Goal: Task Accomplishment & Management: Manage account settings

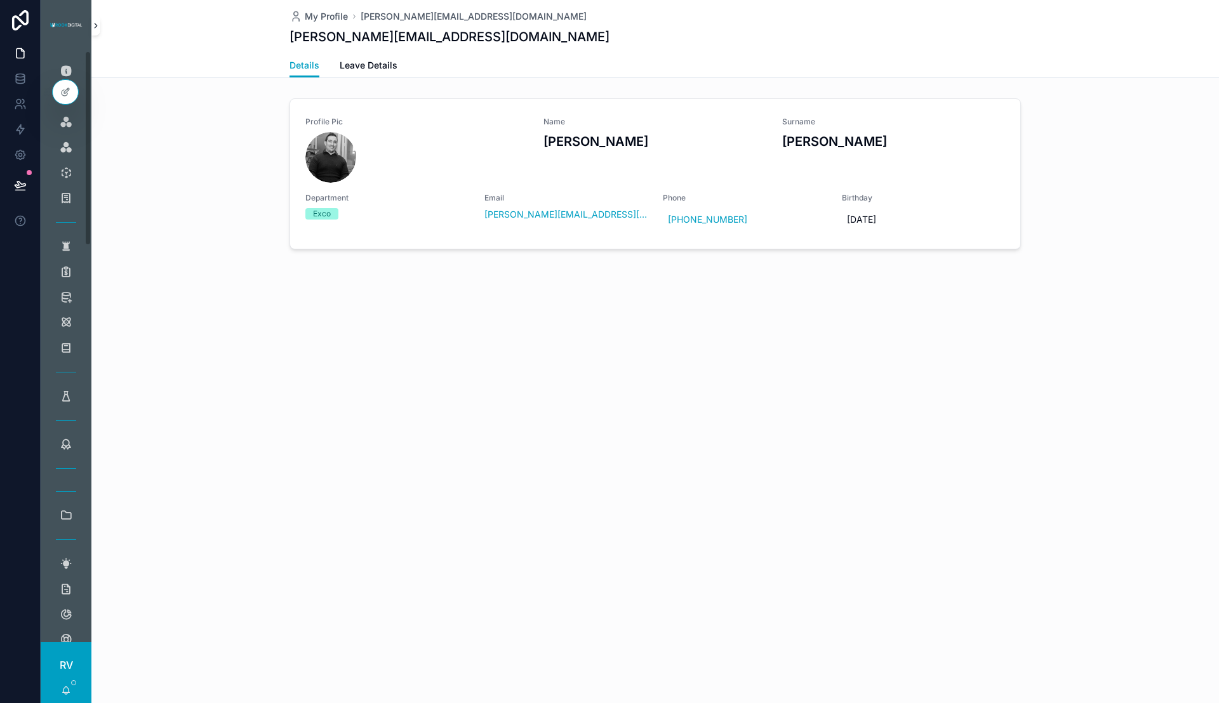
click at [100, 32] on button "scrollable content" at bounding box center [95, 25] width 9 height 20
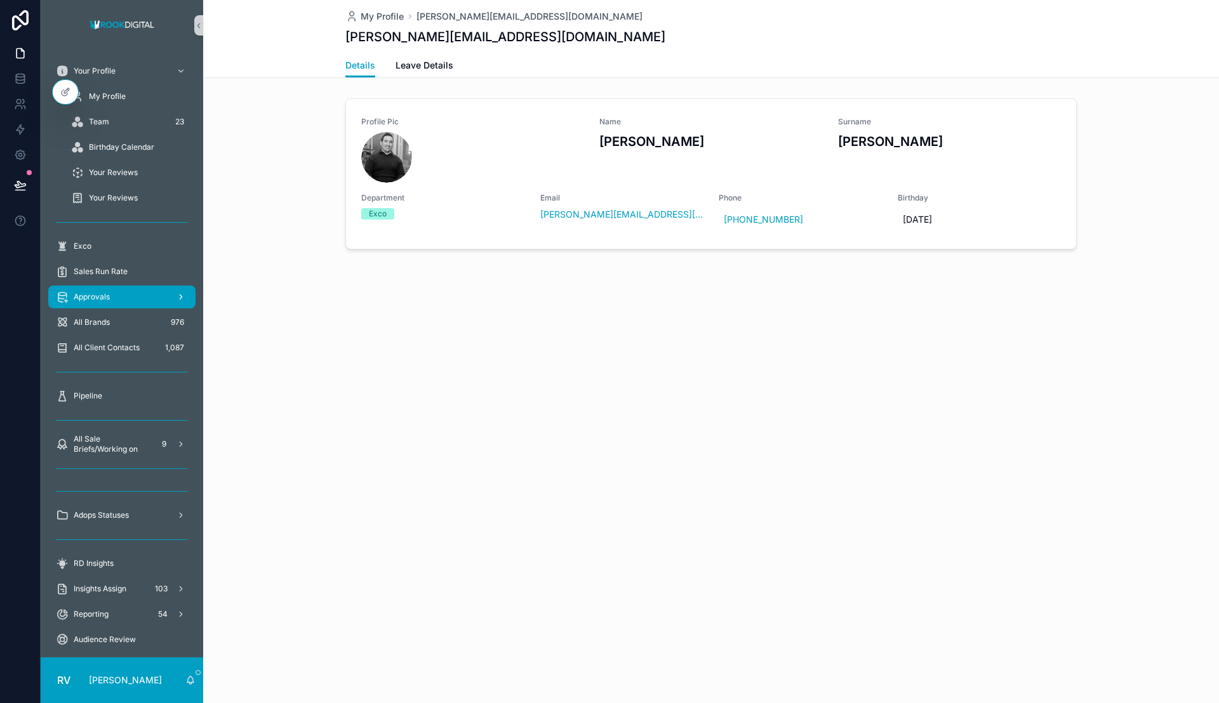
click at [104, 296] on span "Approvals" at bounding box center [92, 297] width 36 height 10
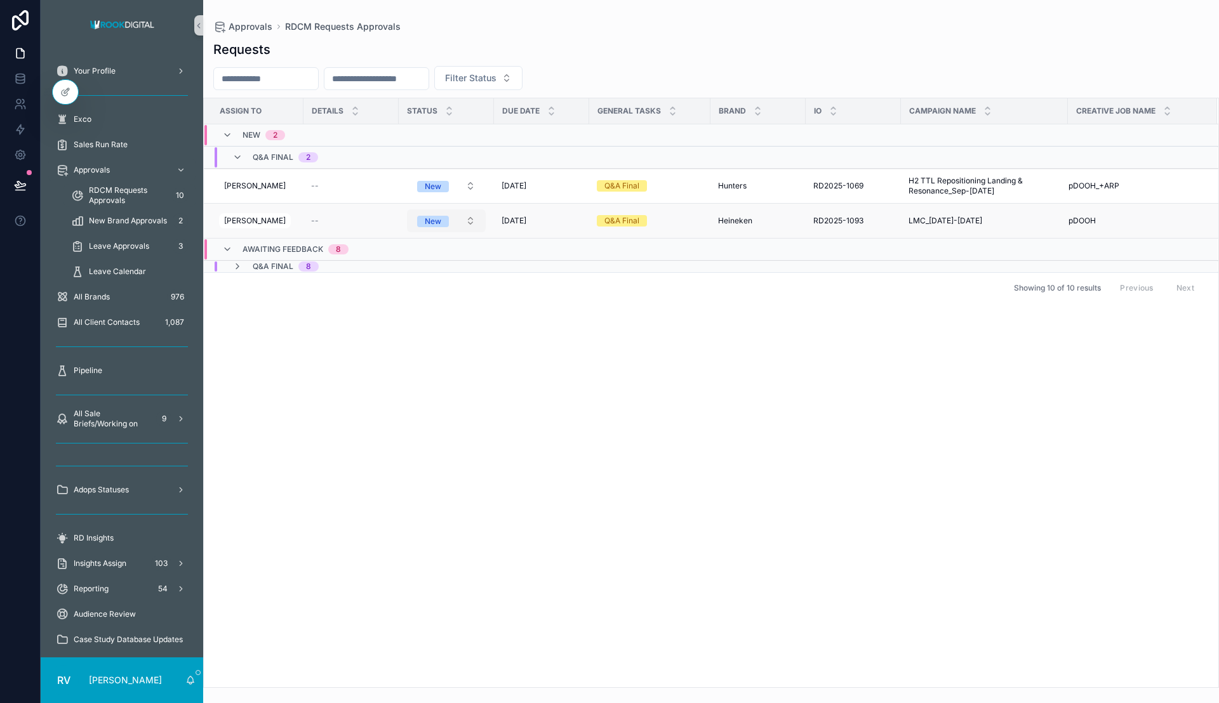
click at [448, 222] on button "New" at bounding box center [446, 220] width 79 height 23
click at [413, 344] on div "Completed" at bounding box center [397, 347] width 39 height 11
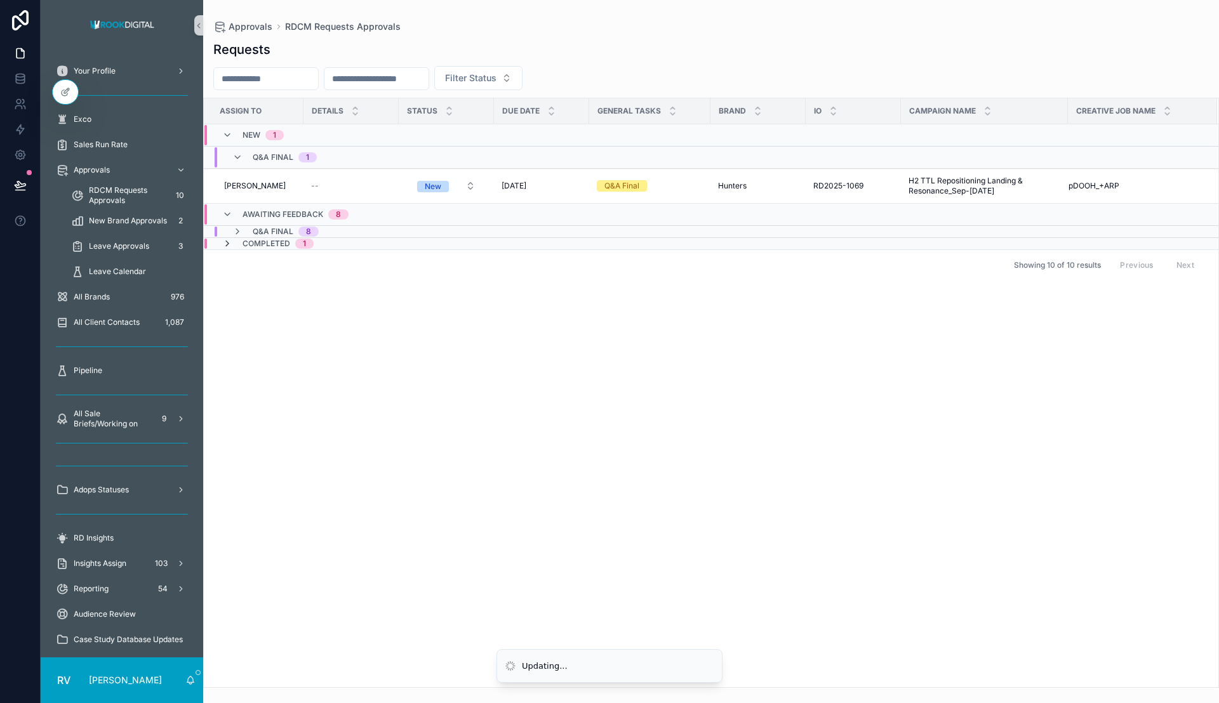
click at [222, 244] on icon "scrollable content" at bounding box center [227, 244] width 10 height 10
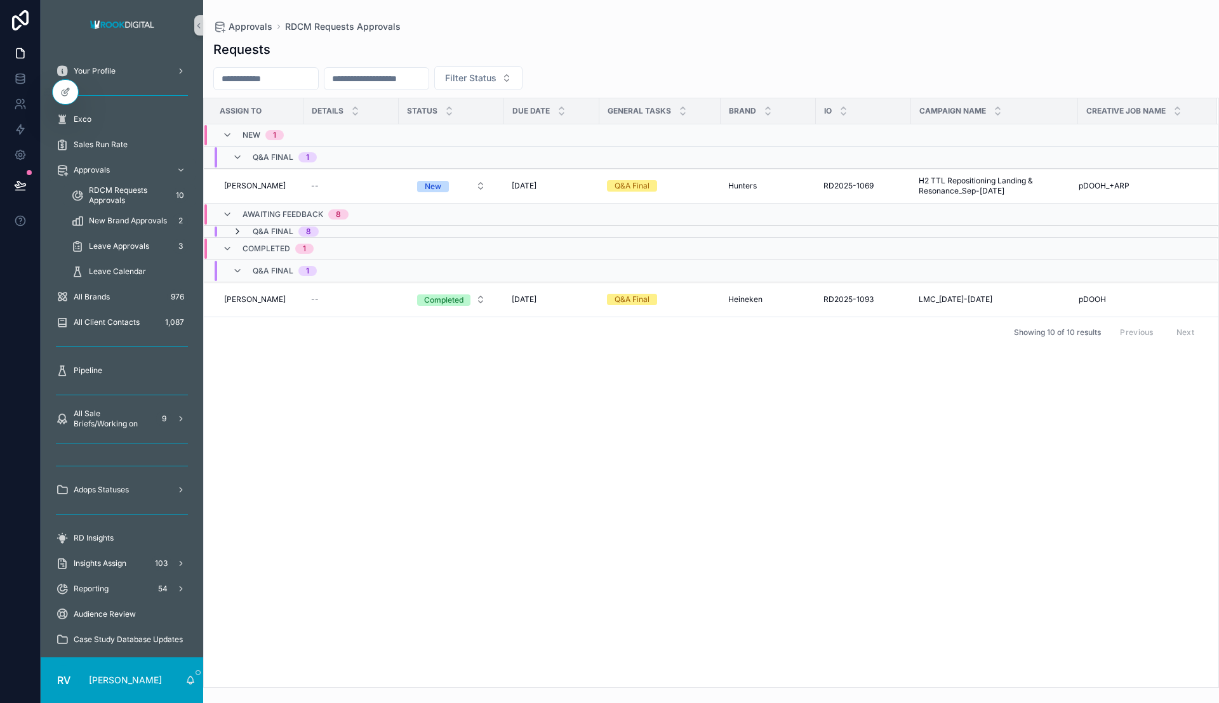
click at [234, 230] on icon "scrollable content" at bounding box center [237, 232] width 10 height 10
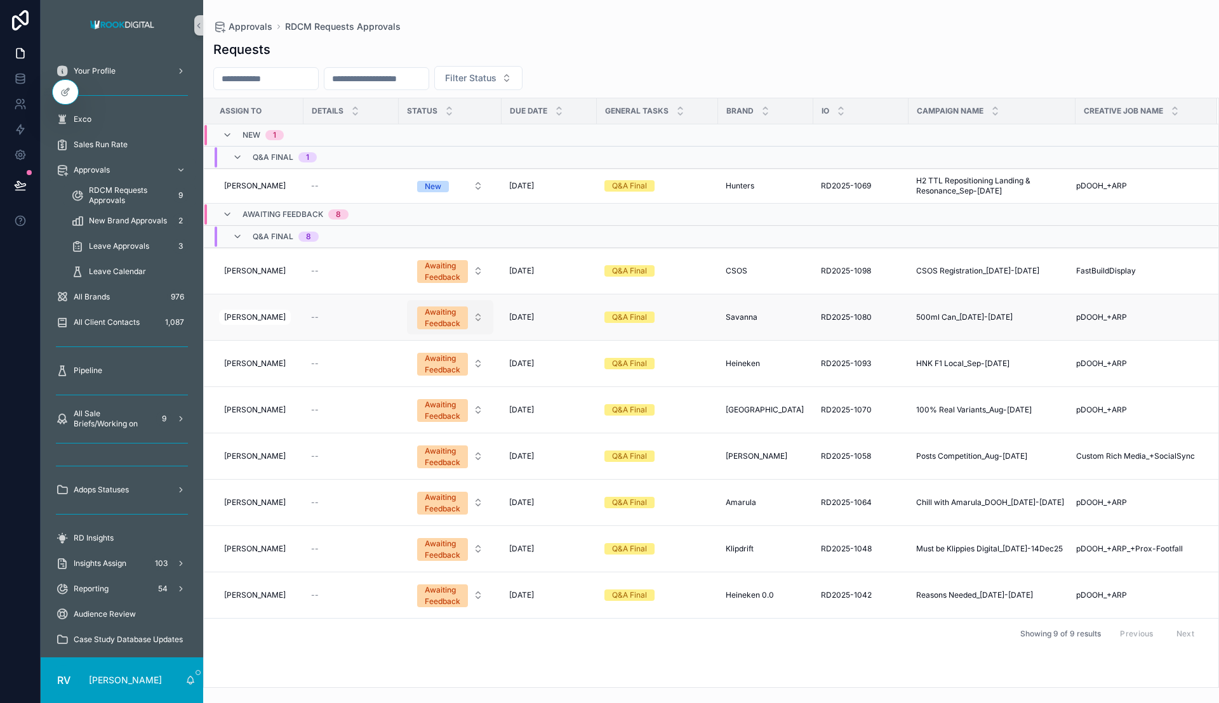
click at [463, 311] on span "Awaiting Feedback" at bounding box center [442, 318] width 51 height 23
click at [430, 444] on div "Completed" at bounding box center [445, 449] width 152 height 19
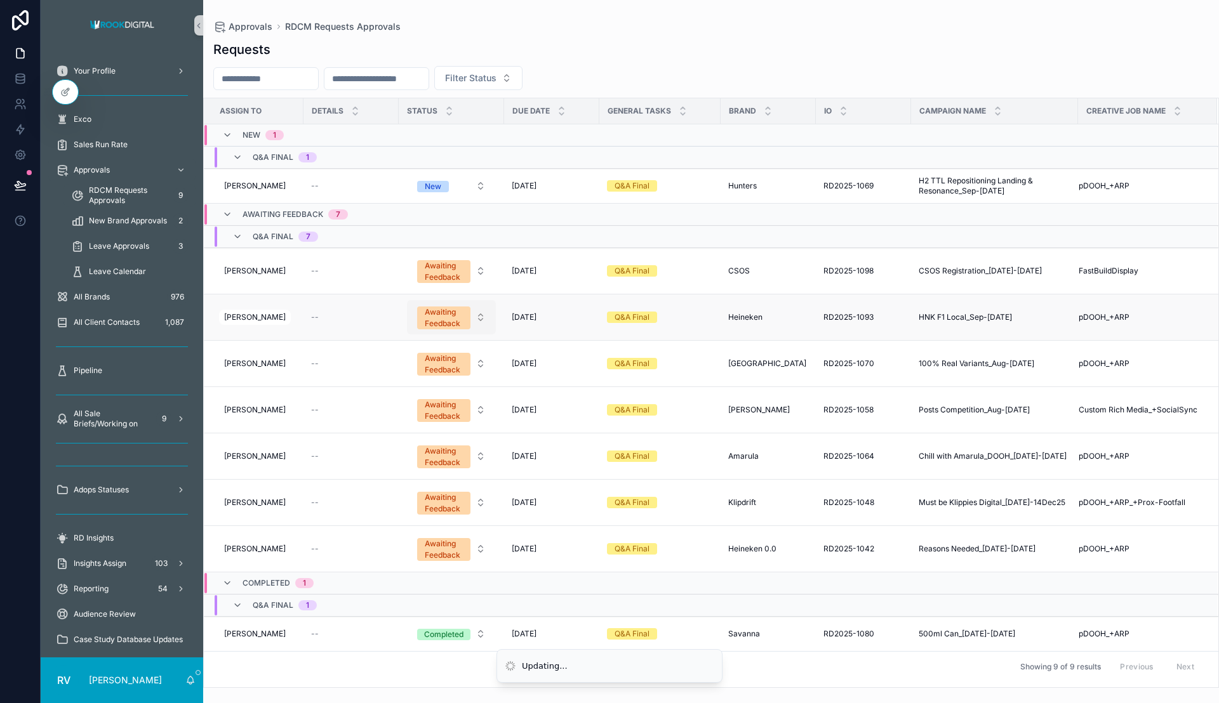
click at [460, 323] on span "Awaiting Feedback" at bounding box center [443, 318] width 53 height 23
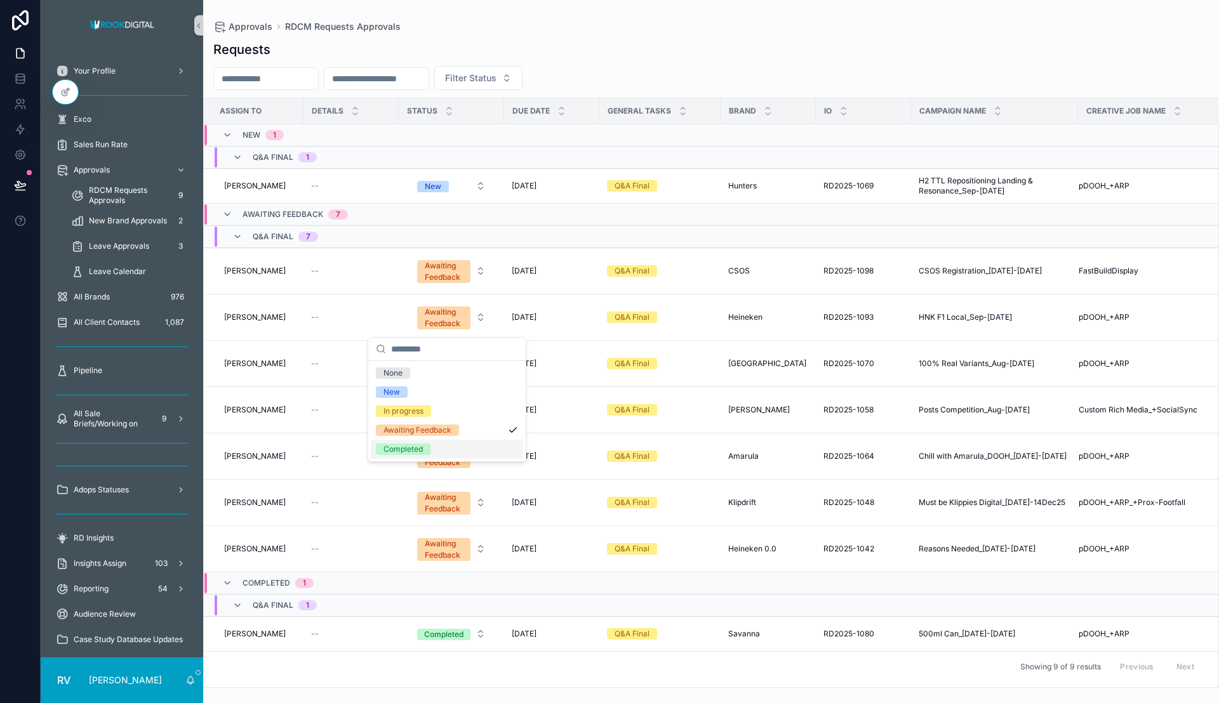
click at [439, 443] on div "Completed" at bounding box center [447, 449] width 152 height 19
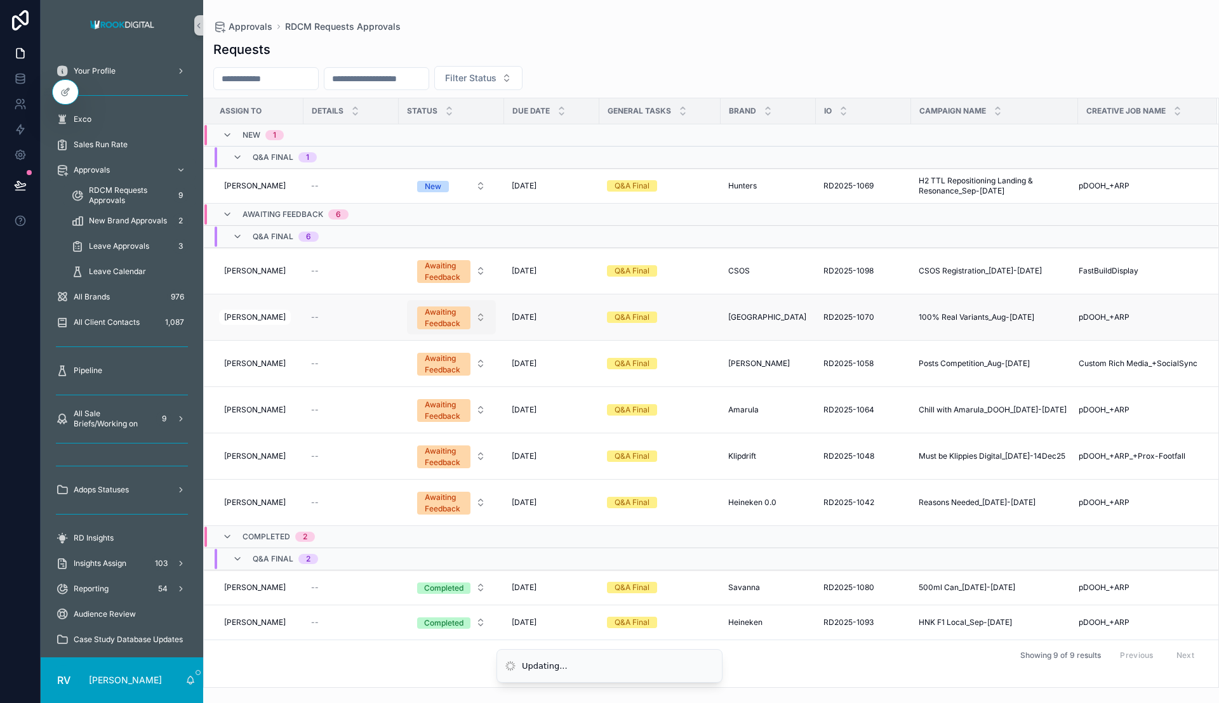
click at [466, 323] on button "Awaiting Feedback" at bounding box center [451, 317] width 89 height 34
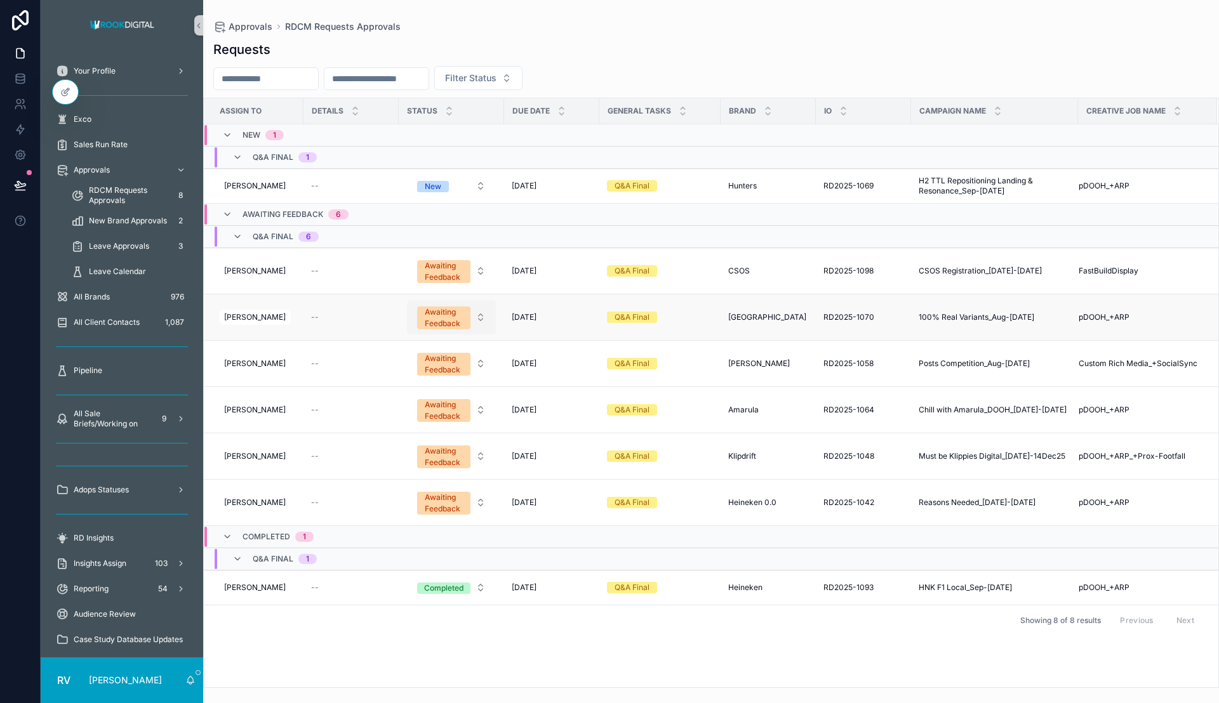
click at [465, 318] on span "Awaiting Feedback" at bounding box center [443, 318] width 53 height 23
click at [427, 450] on span "Completed" at bounding box center [403, 449] width 55 height 11
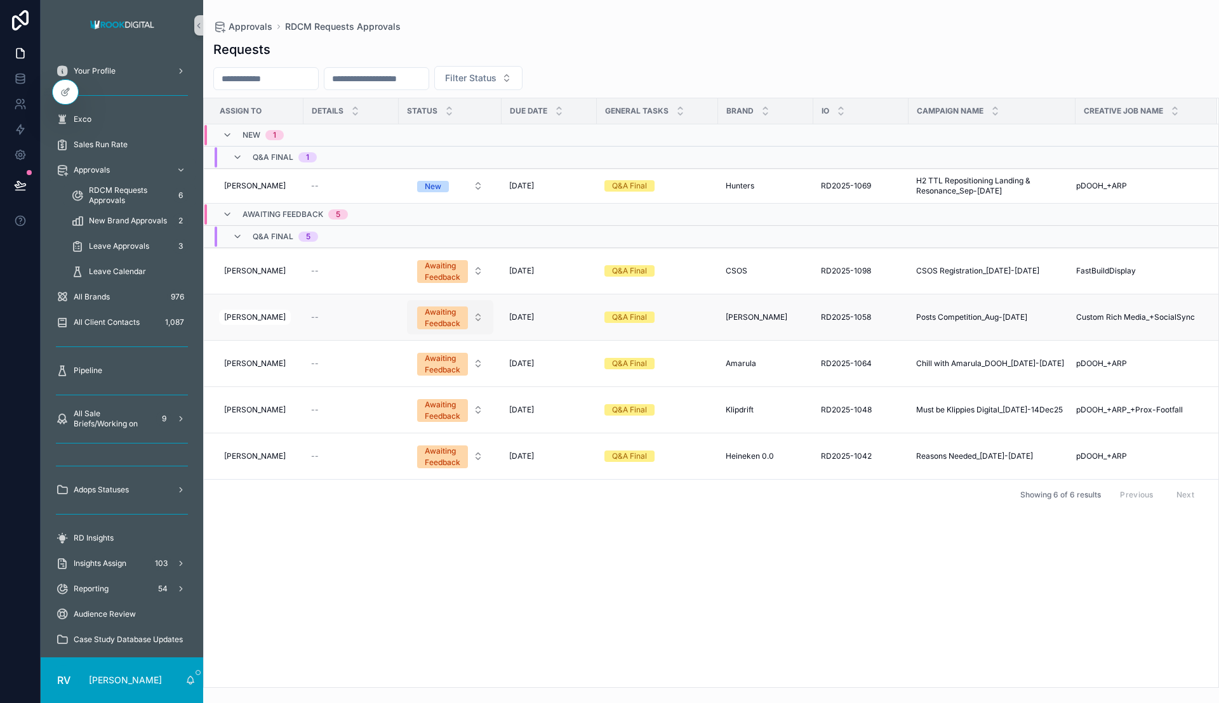
click at [446, 328] on div "Awaiting Feedback" at bounding box center [443, 318] width 36 height 23
click at [433, 447] on div "Completed" at bounding box center [445, 449] width 152 height 19
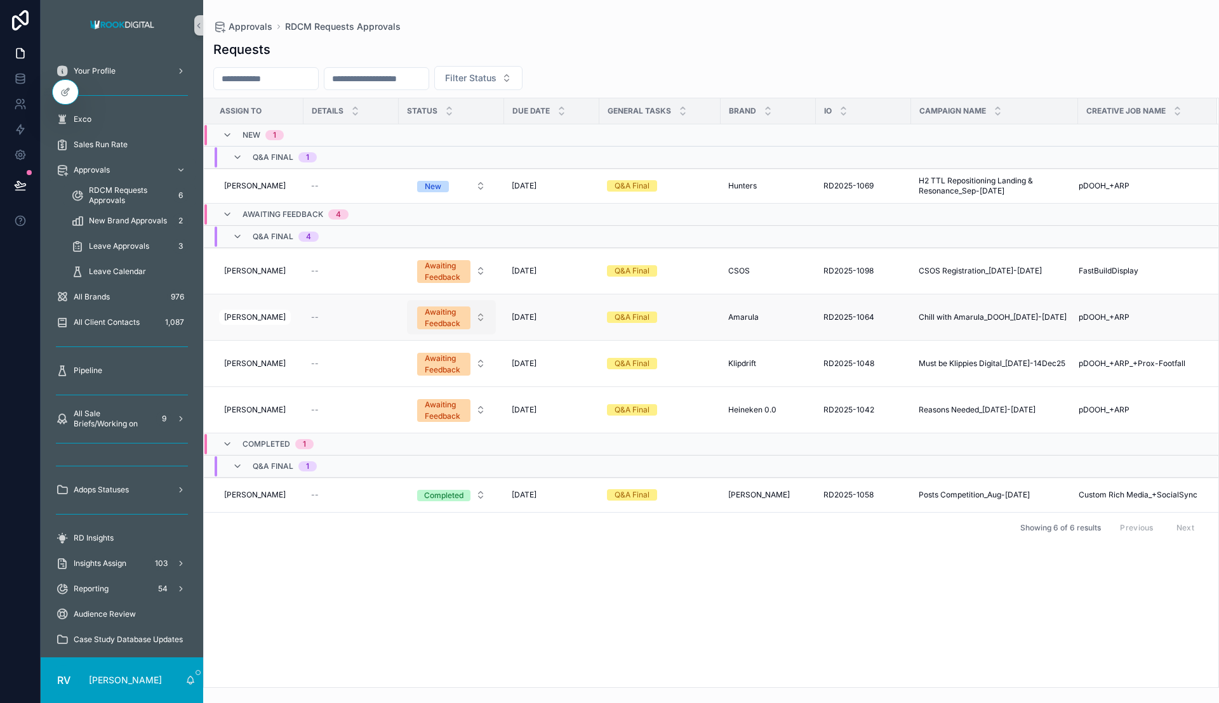
click at [470, 324] on button "Awaiting Feedback" at bounding box center [451, 317] width 89 height 34
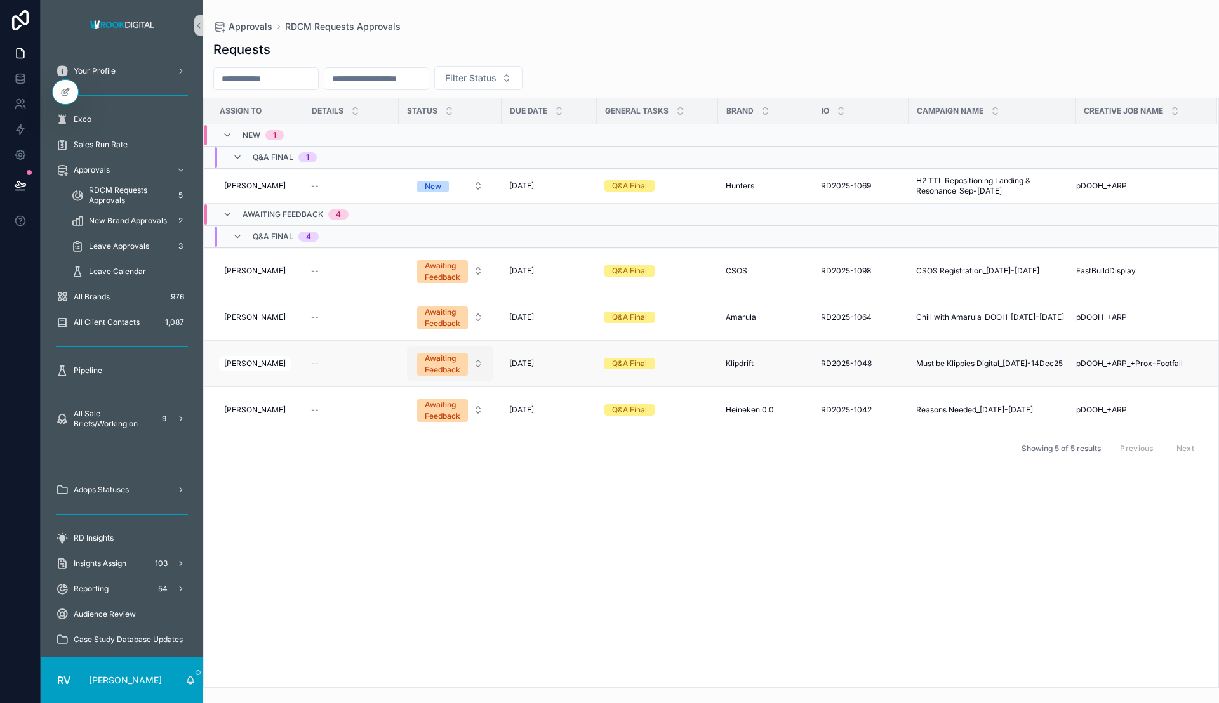
click at [436, 374] on div "Awaiting Feedback" at bounding box center [443, 364] width 36 height 23
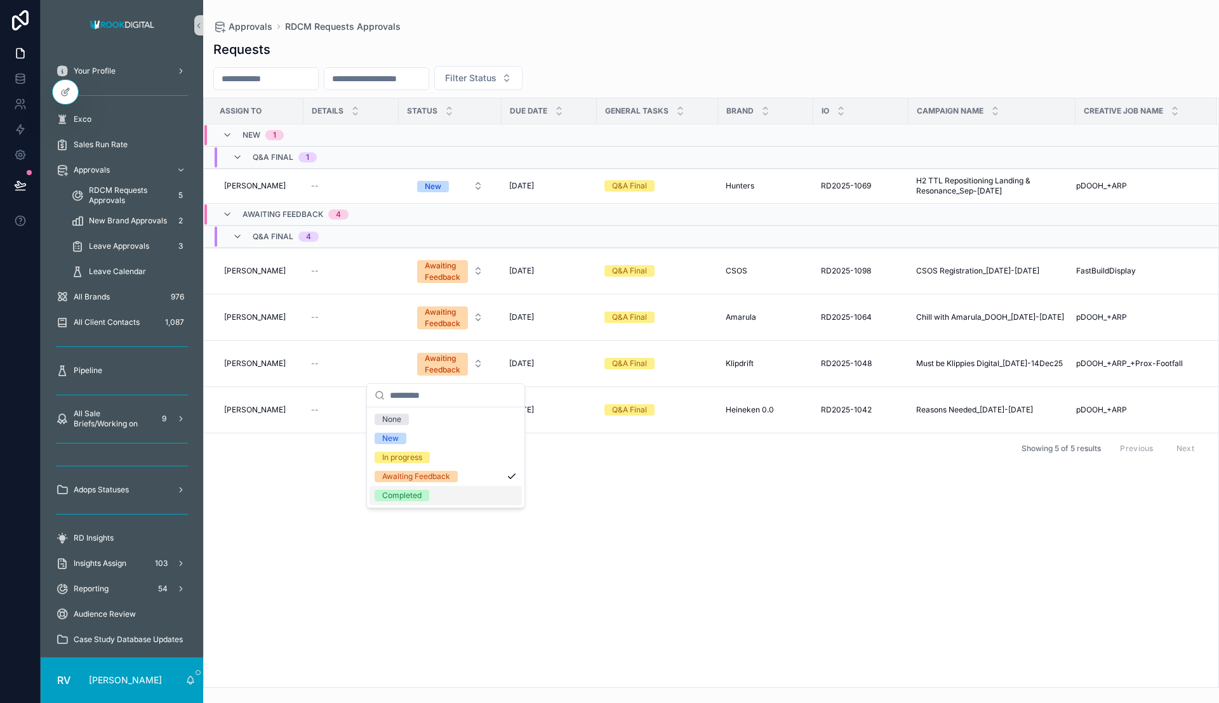
click at [449, 548] on div "Assign To Details Status Due Date General Tasks Brand IO Campaign Name Creative…" at bounding box center [711, 392] width 1014 height 589
click at [451, 407] on div "Awaiting Feedback" at bounding box center [443, 410] width 36 height 23
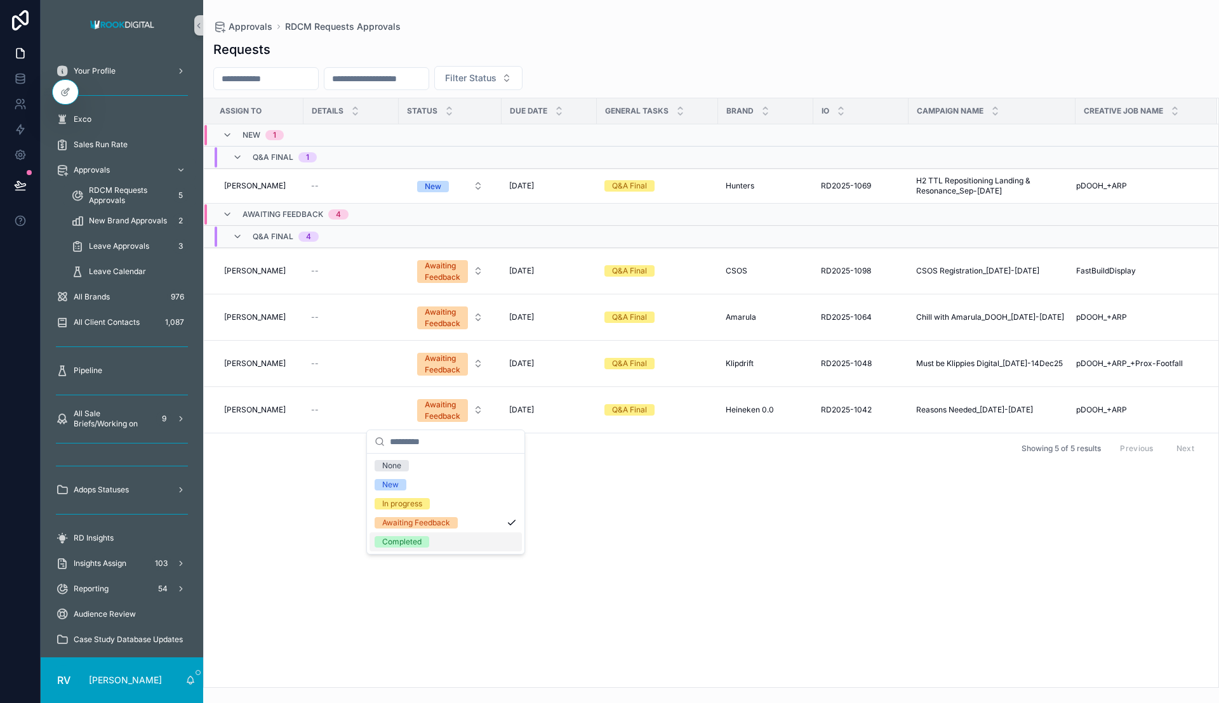
click at [449, 543] on div "Completed" at bounding box center [445, 542] width 152 height 19
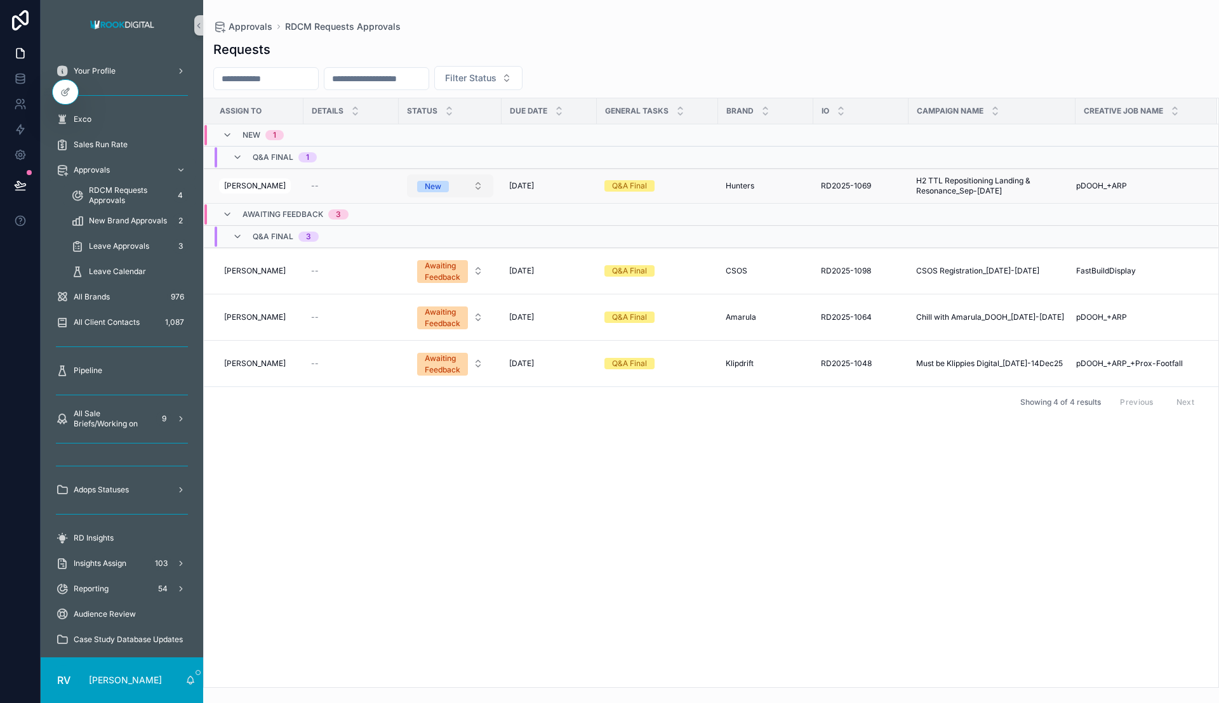
click at [449, 190] on button "New" at bounding box center [450, 186] width 86 height 23
click at [439, 270] on div "In progress" at bounding box center [445, 274] width 152 height 19
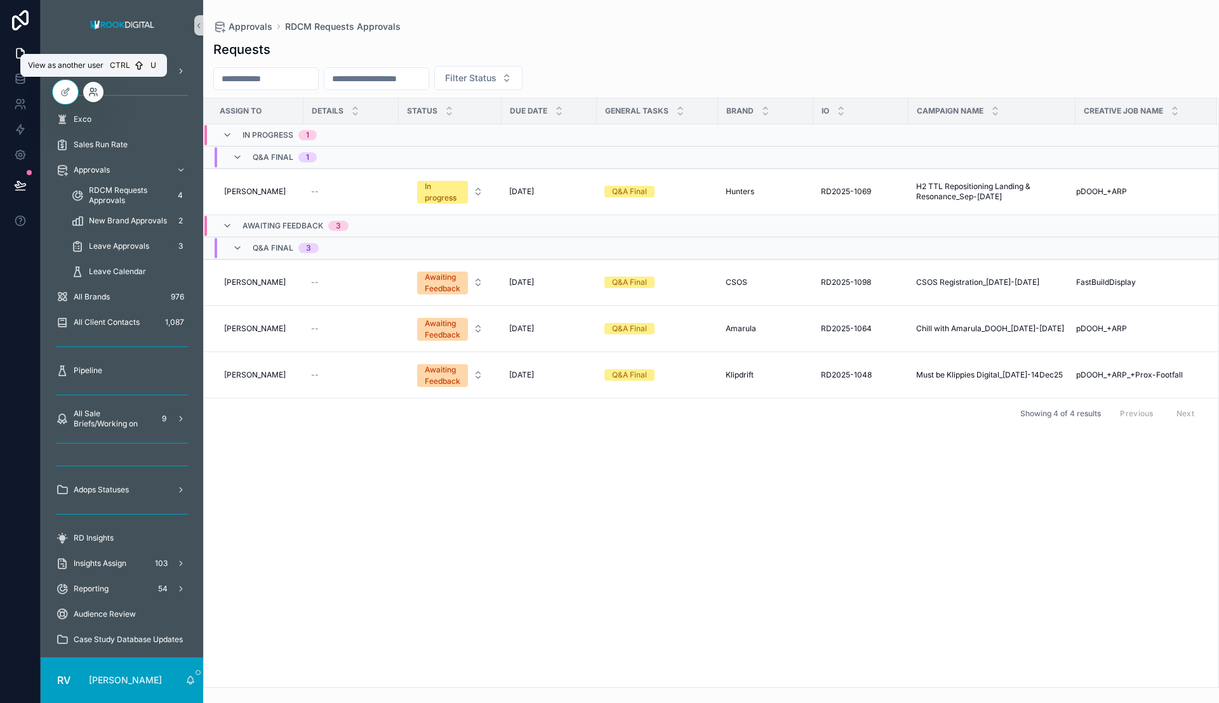
click at [98, 95] on icon at bounding box center [93, 92] width 10 height 10
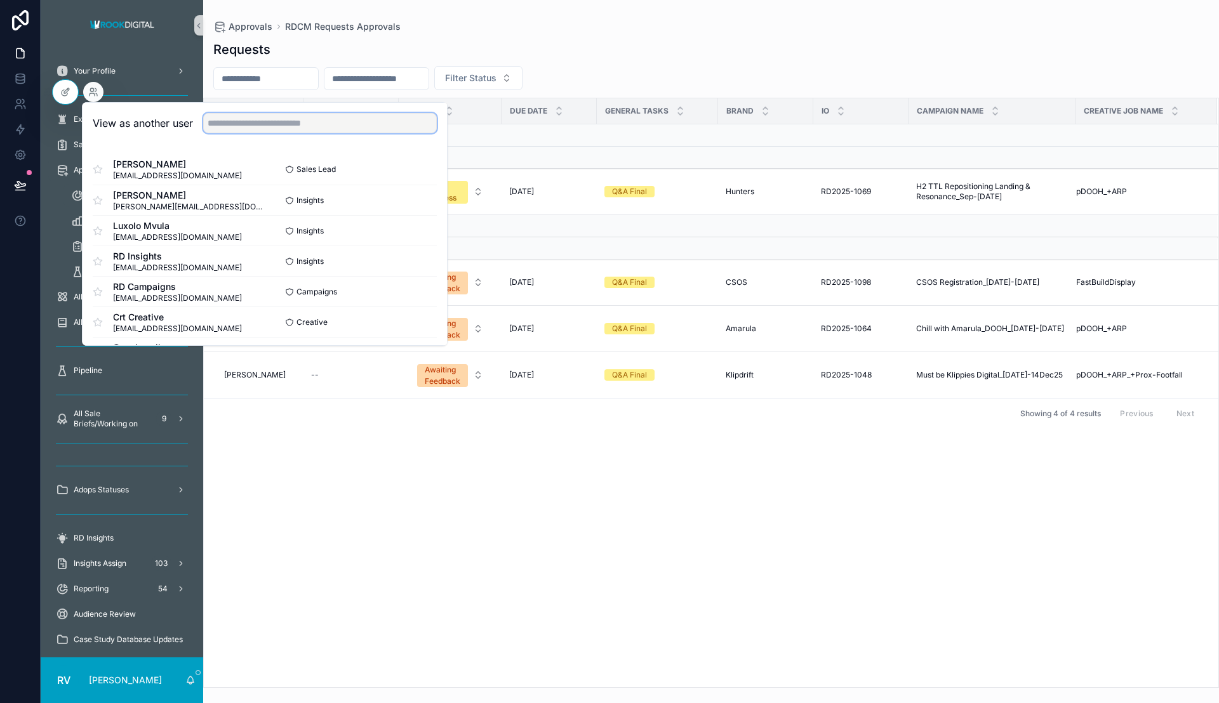
click at [253, 120] on input "text" at bounding box center [320, 123] width 234 height 20
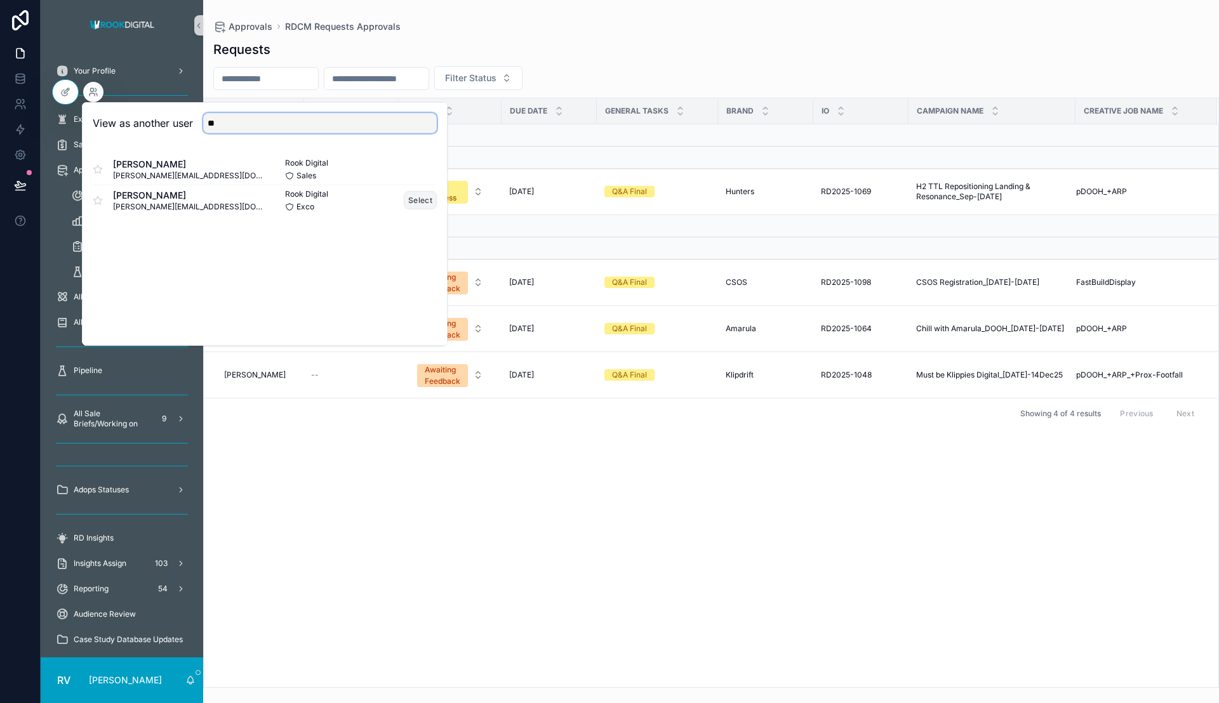
type input "**"
click at [416, 206] on button "Select" at bounding box center [420, 200] width 33 height 18
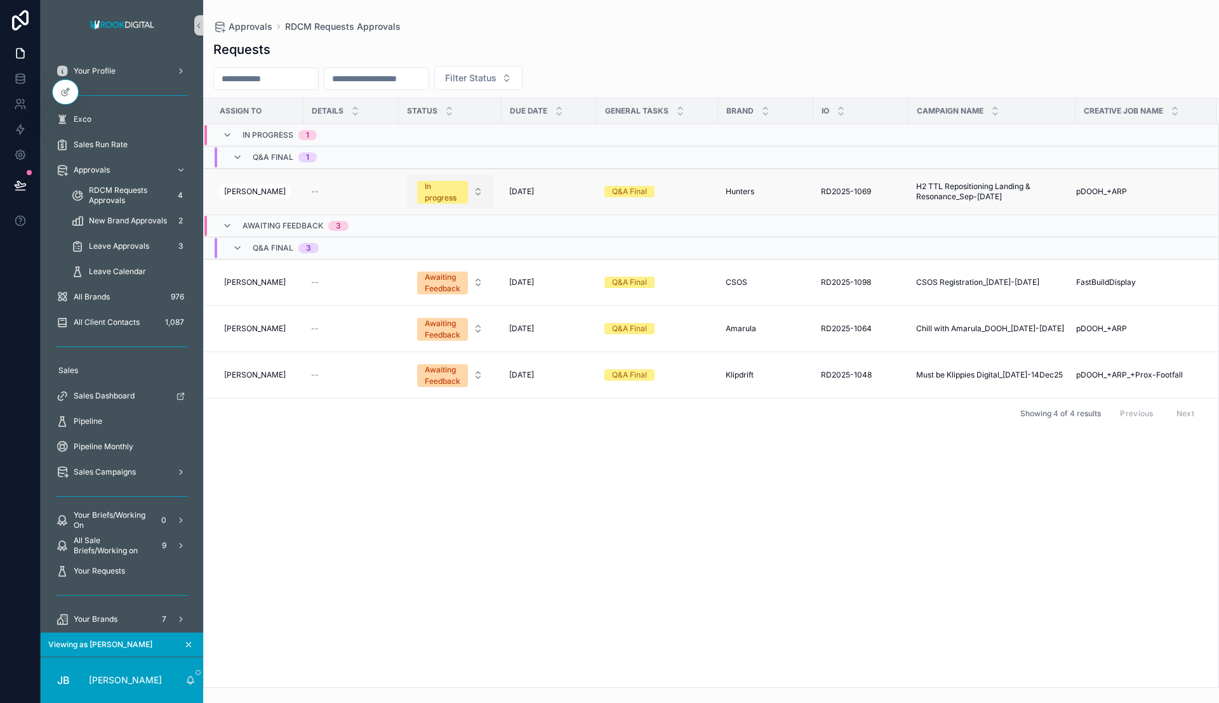
click at [467, 190] on button "In progress" at bounding box center [450, 192] width 86 height 34
click at [447, 306] on div "Awaiting Feedback" at bounding box center [416, 304] width 68 height 11
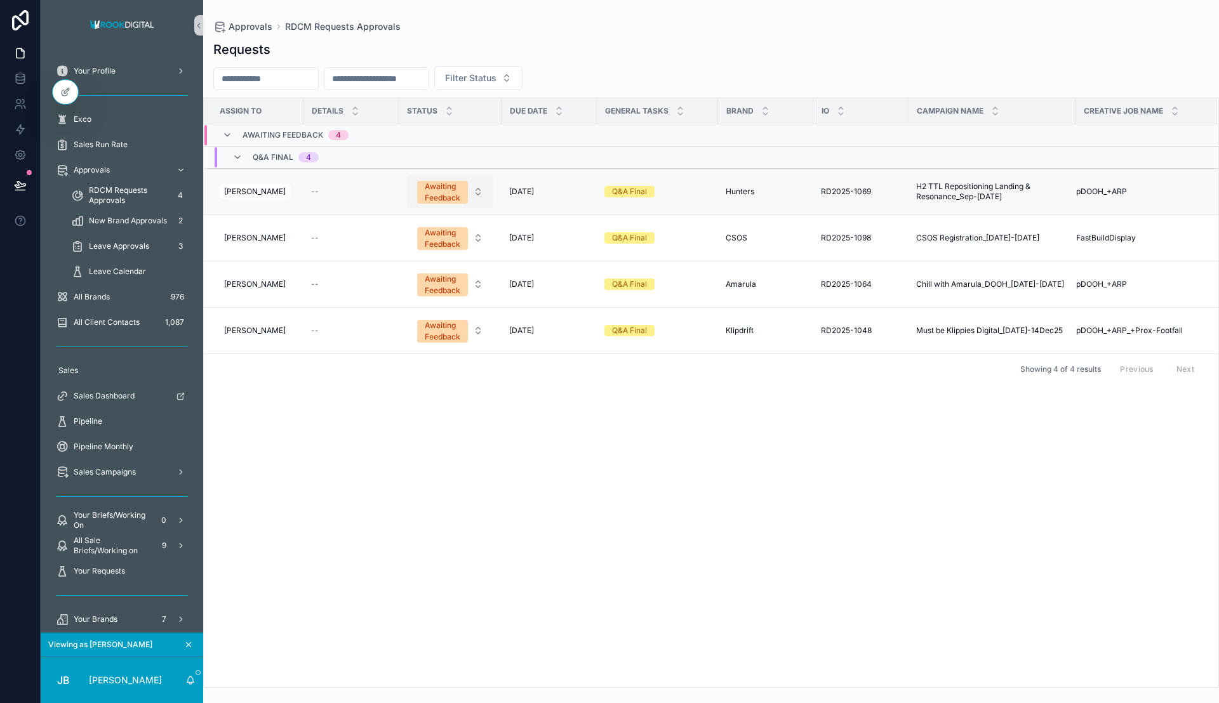
click at [464, 192] on button "Awaiting Feedback" at bounding box center [450, 192] width 86 height 34
click at [448, 282] on div "In progress" at bounding box center [445, 285] width 152 height 19
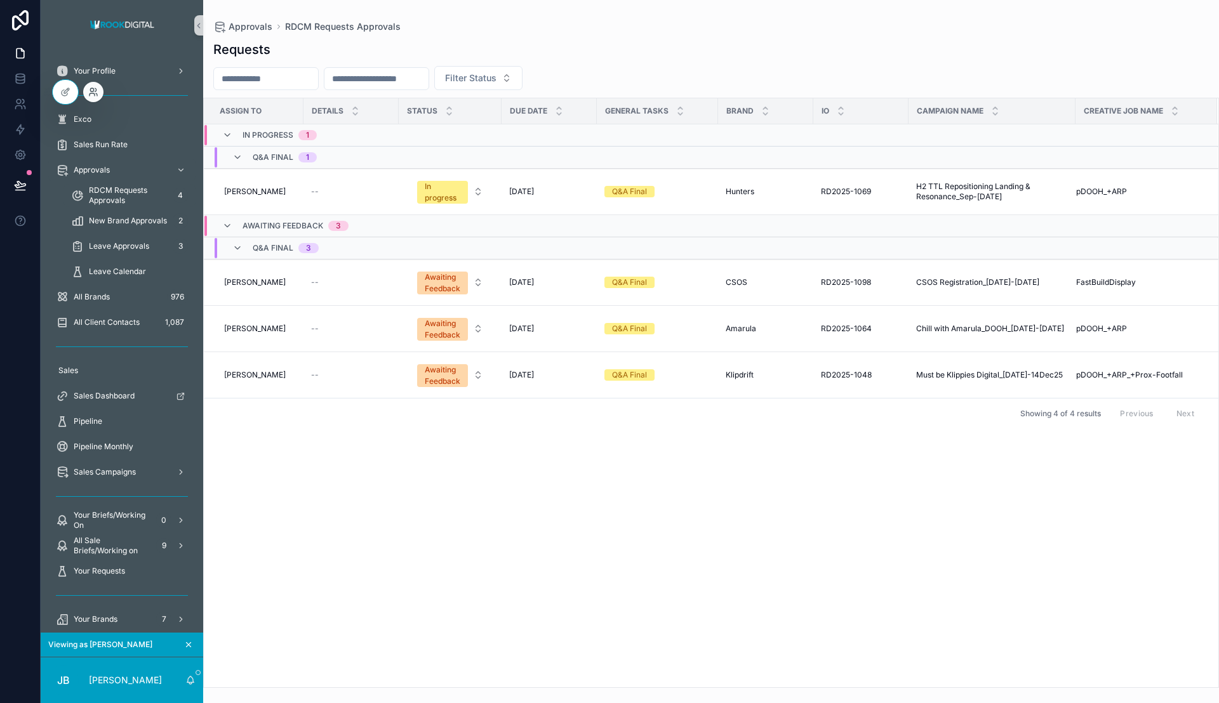
click at [98, 95] on icon at bounding box center [93, 92] width 10 height 10
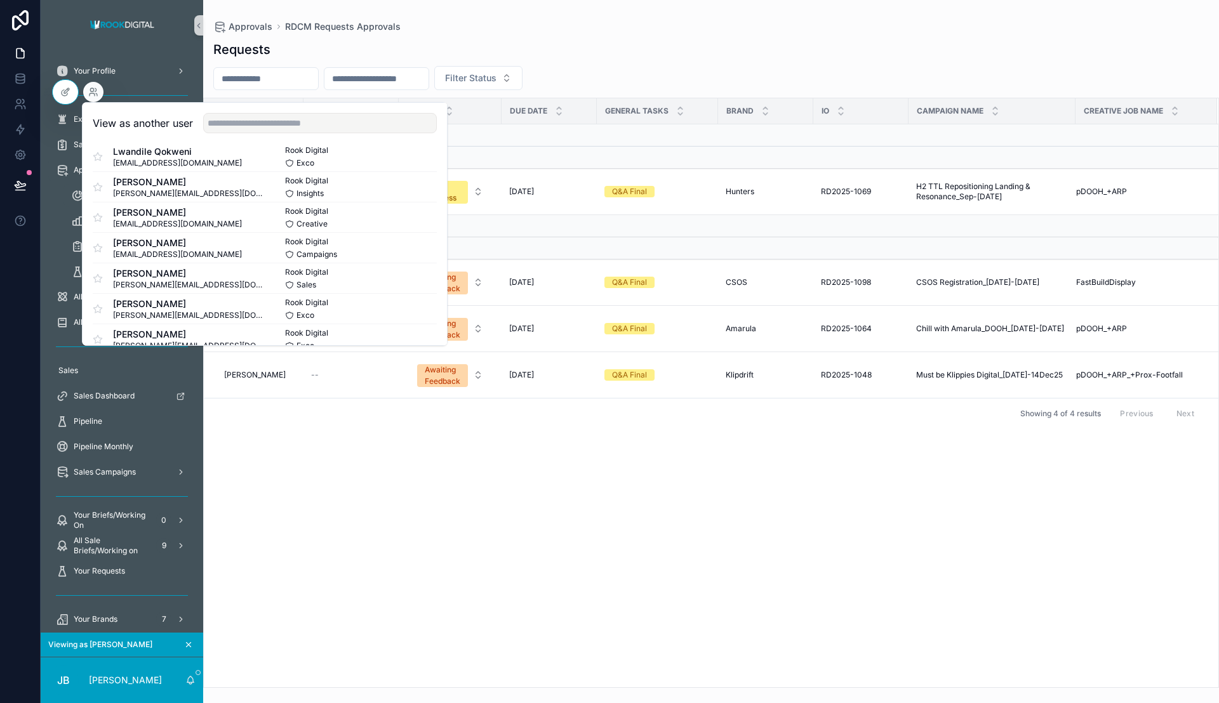
scroll to position [505, 0]
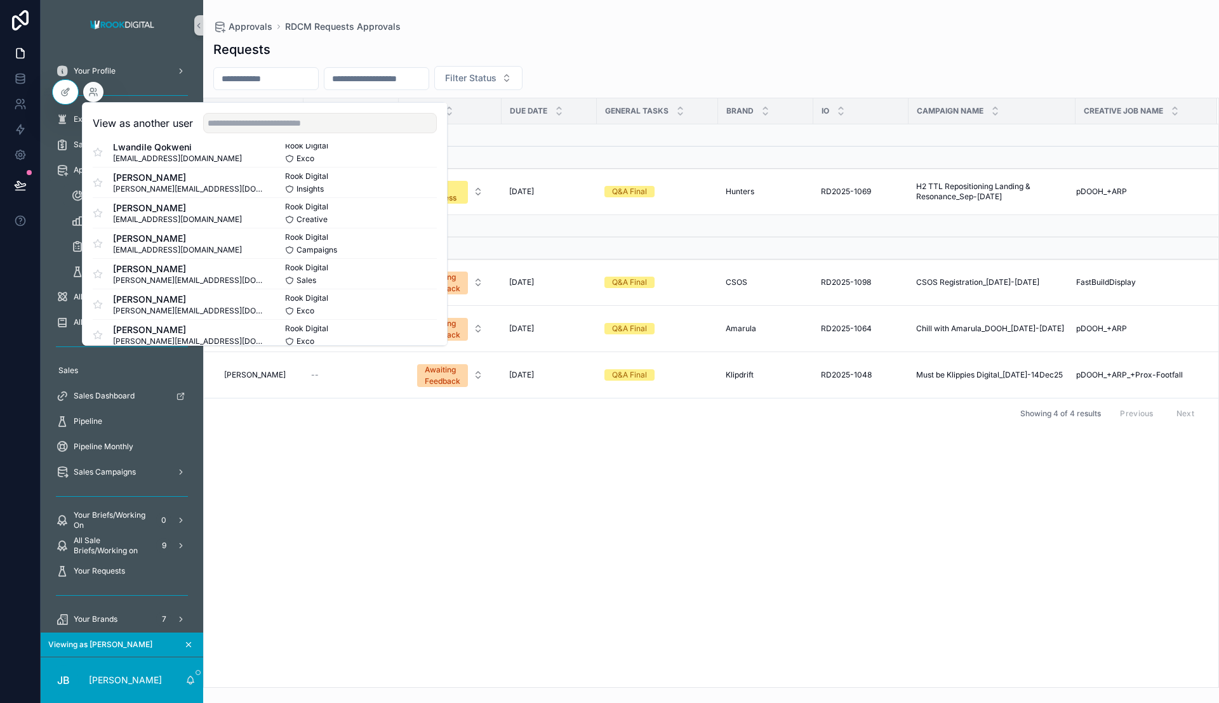
click at [186, 644] on icon "scrollable content" at bounding box center [188, 645] width 9 height 9
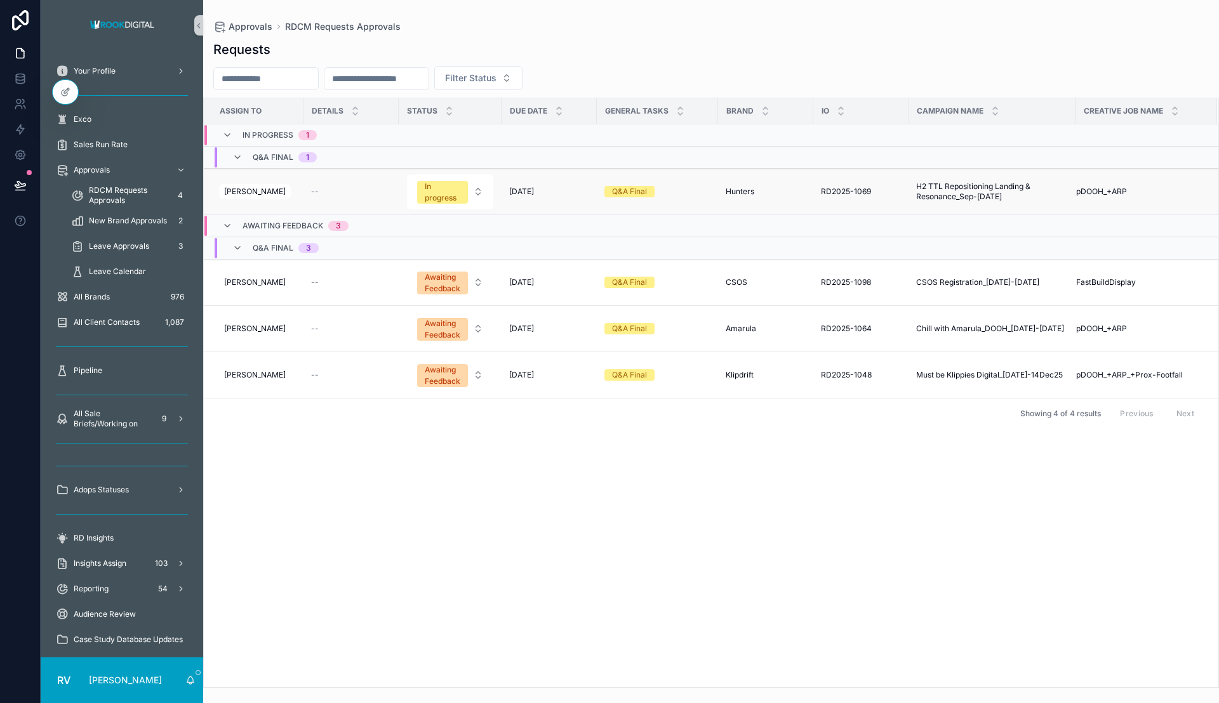
click at [950, 199] on span "H2 TTL Repositioning Landing & Resonance_Sep-[DATE]" at bounding box center [992, 192] width 152 height 20
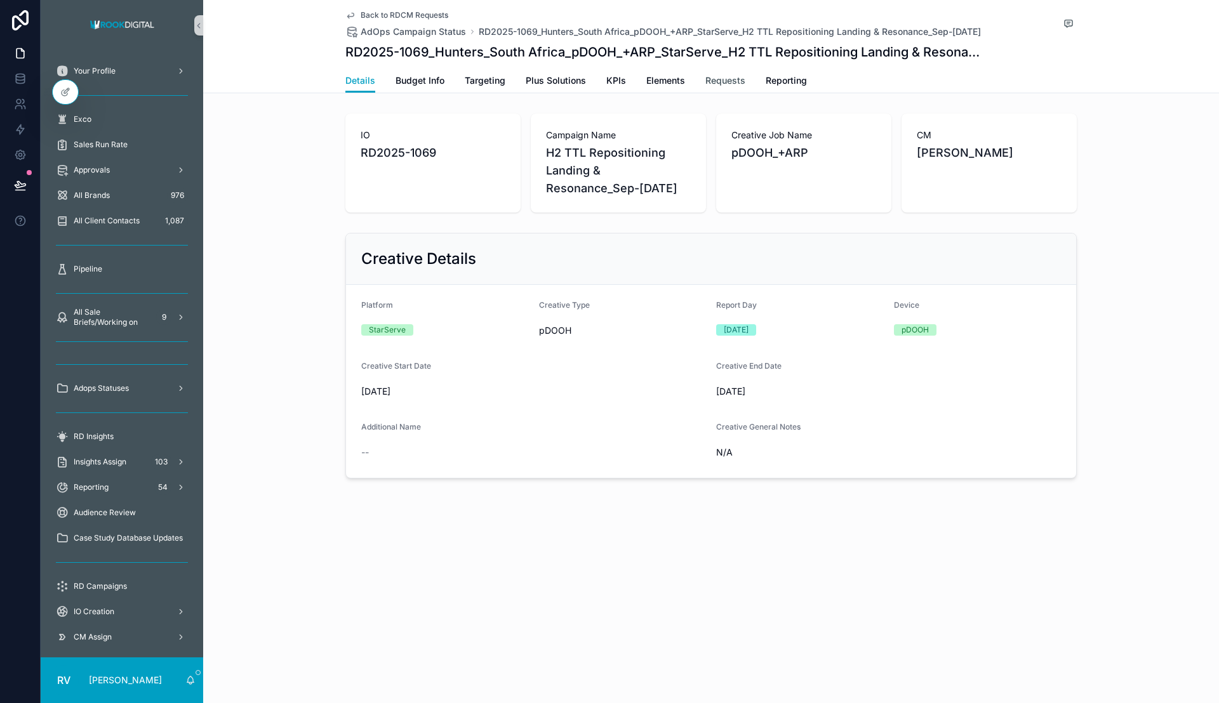
click at [726, 83] on span "Requests" at bounding box center [725, 80] width 40 height 13
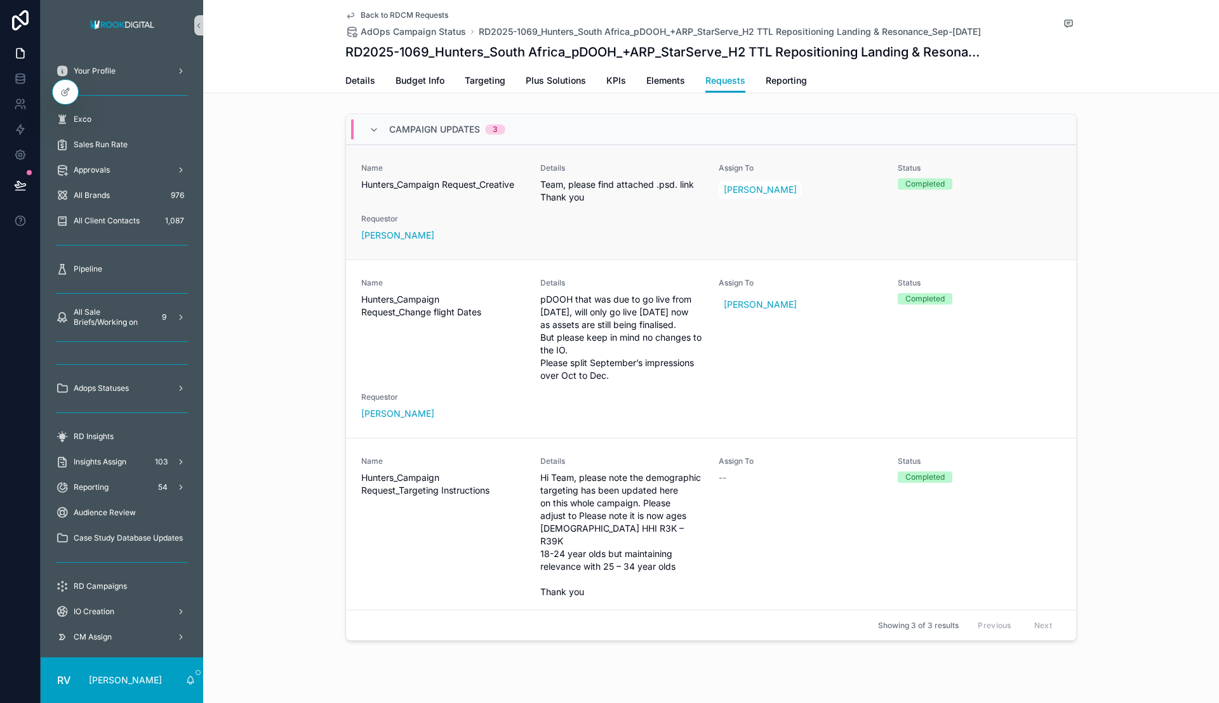
click at [637, 210] on div "Name Hunters_Campaign Request_Creative Details Team, please find attached .psd.…" at bounding box center [711, 202] width 700 height 79
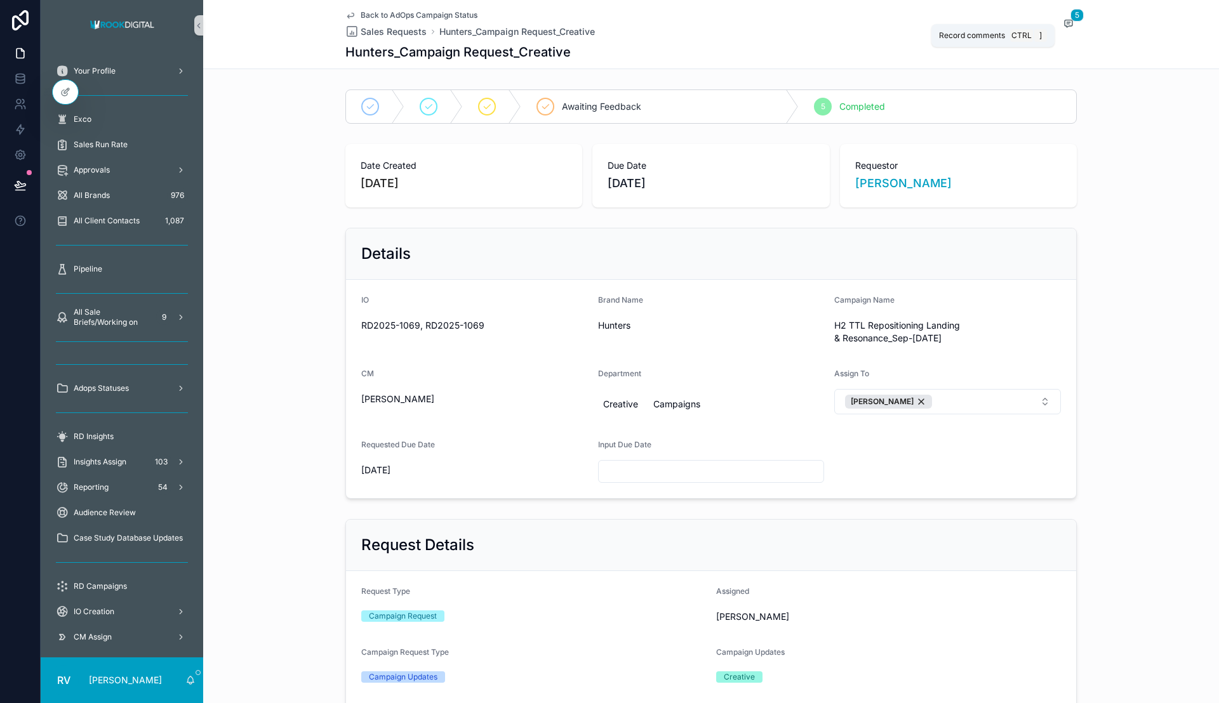
click at [1065, 22] on icon "scrollable content" at bounding box center [1068, 23] width 10 height 10
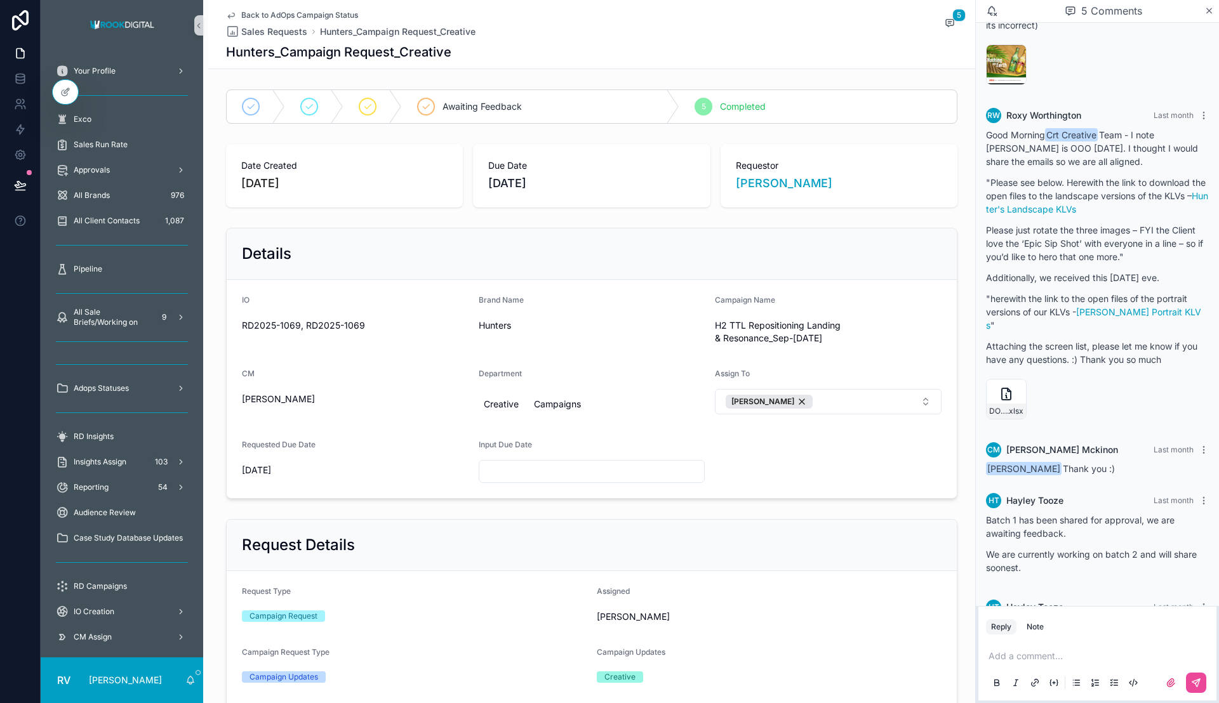
scroll to position [187, 0]
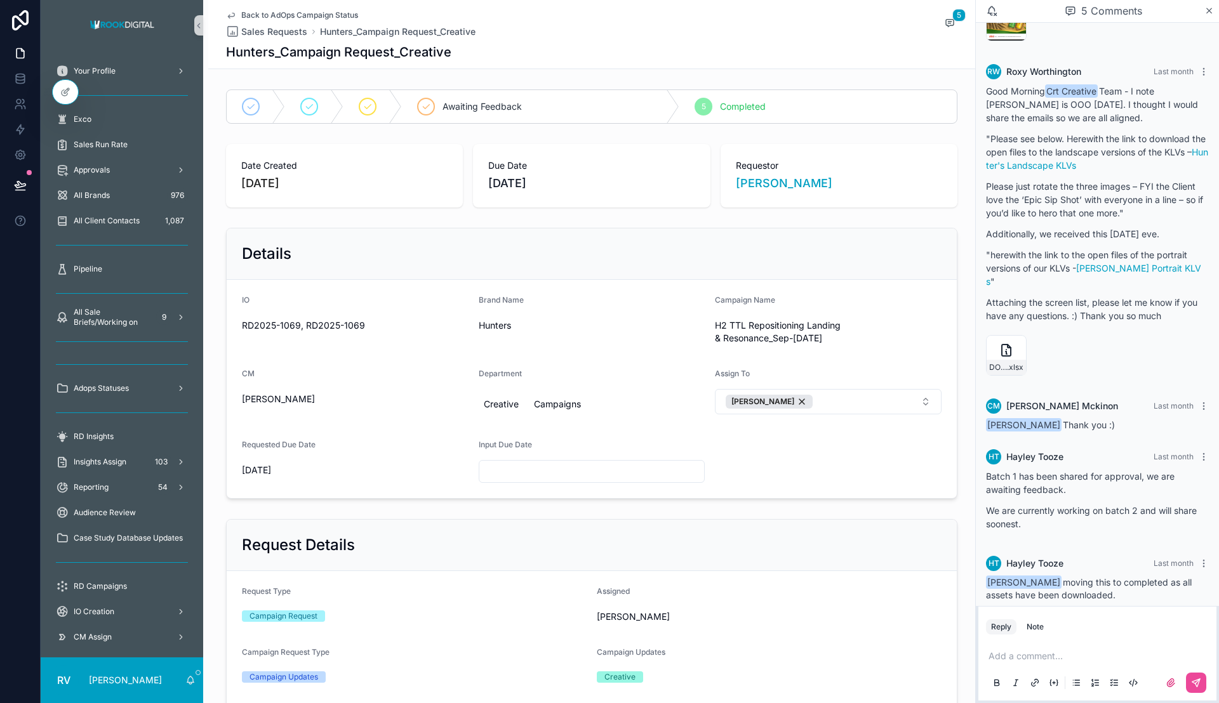
click at [309, 14] on span "Back to AdOps Campaign Status" at bounding box center [299, 15] width 117 height 10
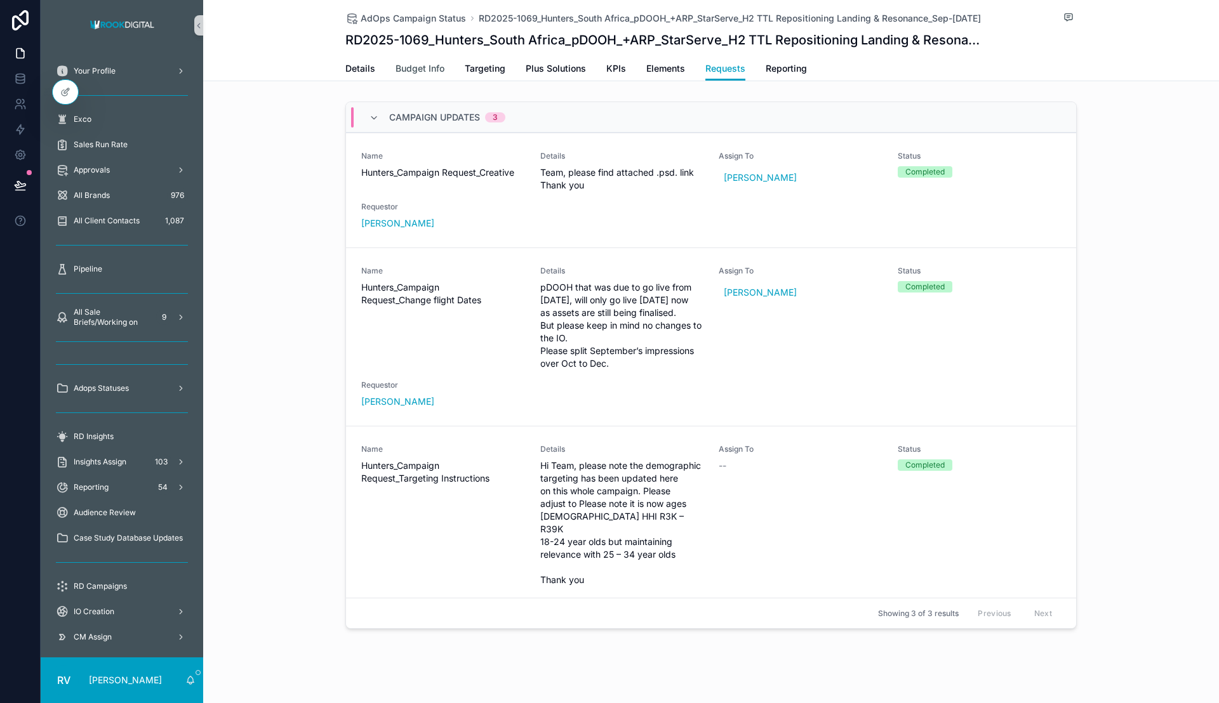
click at [433, 69] on span "Budget Info" at bounding box center [420, 68] width 49 height 13
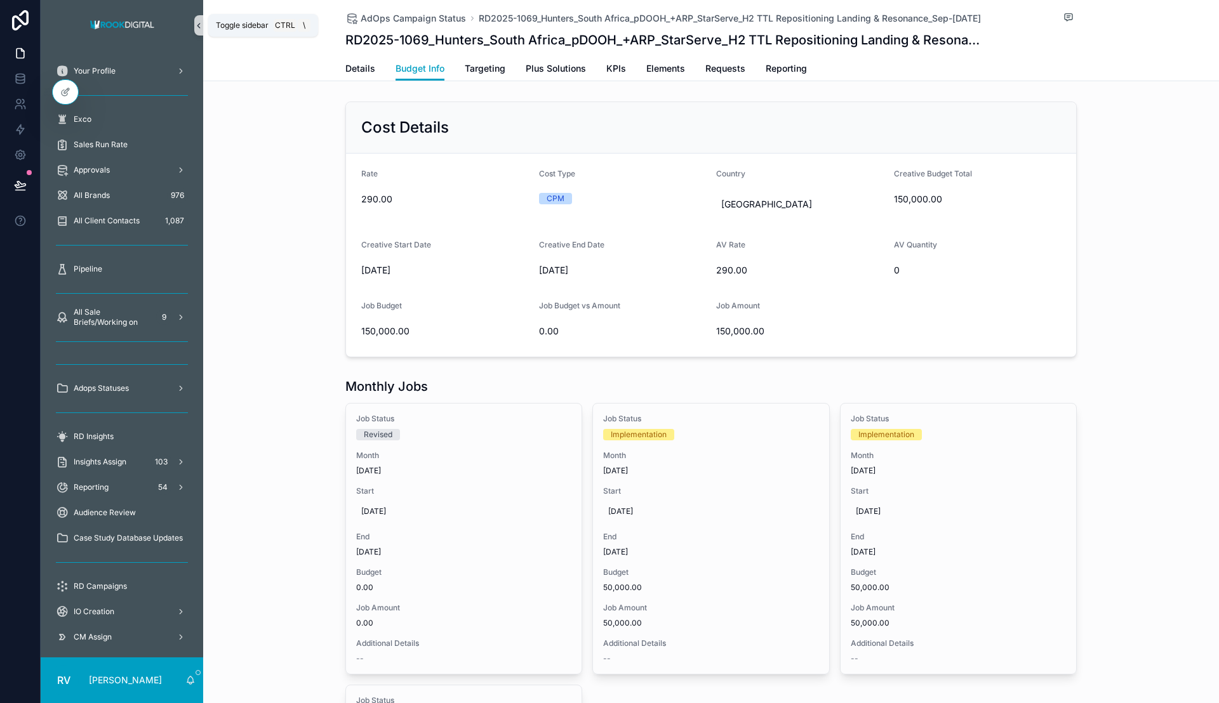
click at [203, 29] on icon "scrollable content" at bounding box center [198, 26] width 9 height 10
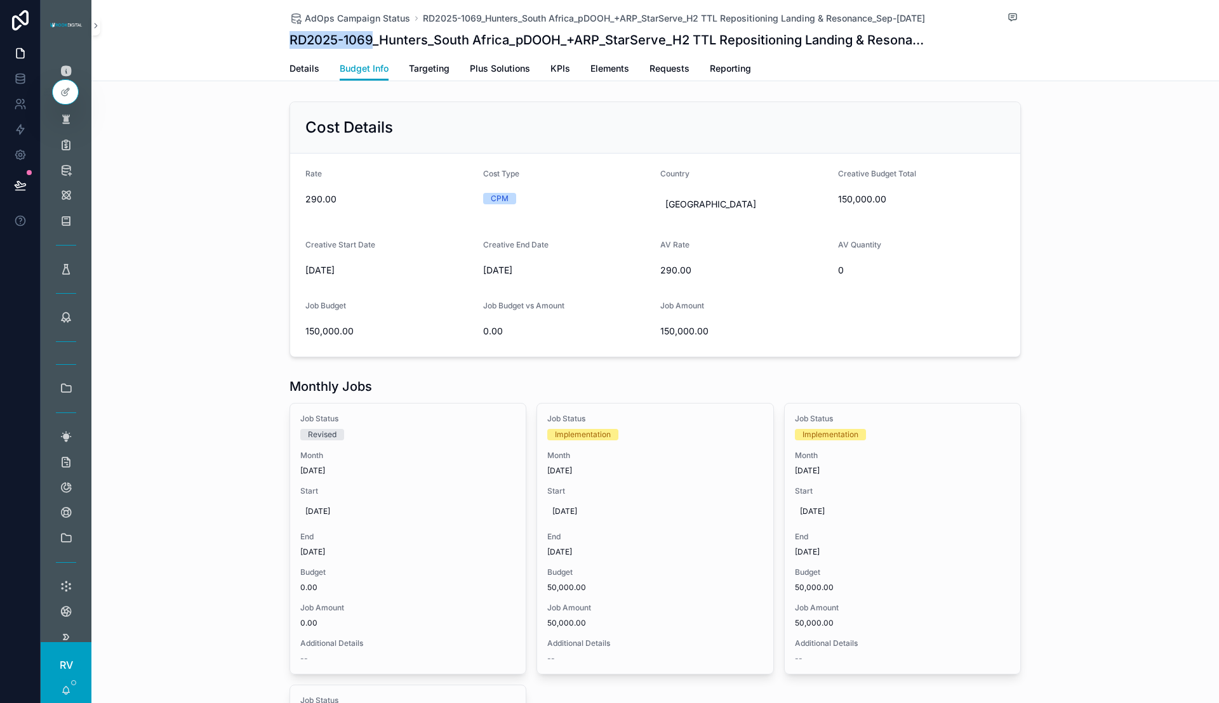
drag, startPoint x: 279, startPoint y: 36, endPoint x: 365, endPoint y: 37, distance: 86.3
click at [365, 37] on div "AdOps Campaign Status RD2025-1069_Hunters_South Africa_pDOOH_+ARP_StarServe_H2 …" at bounding box center [654, 40] width 1127 height 81
copy h1 "RD2025-1069"
click at [661, 67] on span "Requests" at bounding box center [669, 68] width 40 height 13
